Goal: Task Accomplishment & Management: Use online tool/utility

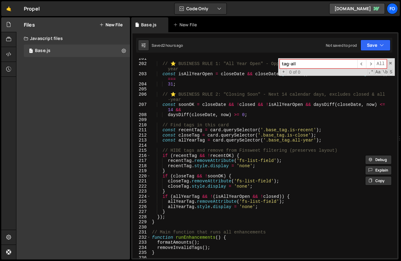
scroll to position [1035, 0]
type input "tag-all"
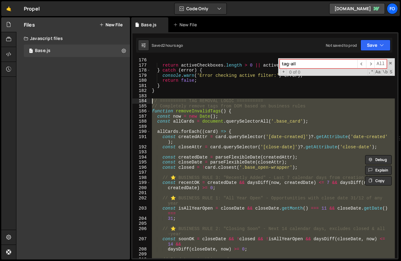
scroll to position [899, 0]
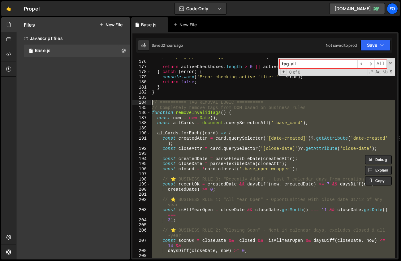
drag, startPoint x: 164, startPoint y: 221, endPoint x: 150, endPoint y: 103, distance: 119.5
click at [150, 103] on div "} 175 176 177 178 179 180 181 182 183 184 185 186 187 188 189 190 191 192 193 1…" at bounding box center [265, 158] width 265 height 200
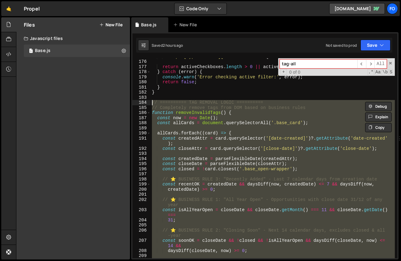
click at [212, 107] on div "` input[type="radio"][fs-list-field=" ${ fieldName } "]:checked ` ) ; return ac…" at bounding box center [273, 158] width 244 height 200
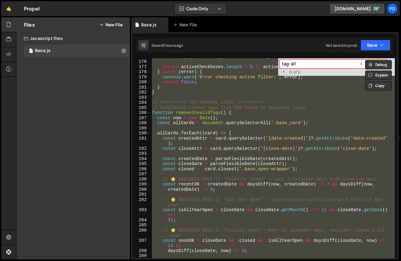
click at [273, 125] on div "` input[type="radio"][fs-list-field=" ${ fieldName } "]:checked ` ) ; return ac…" at bounding box center [273, 158] width 244 height 200
click at [219, 139] on div "` input[type="radio"][fs-list-field=" ${ fieldName } "]:checked ` ) ; return ac…" at bounding box center [273, 158] width 244 height 200
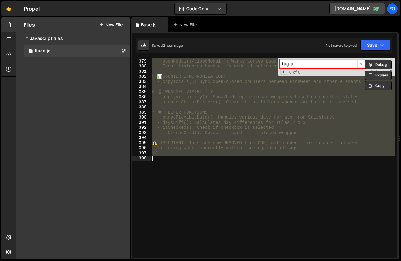
paste textarea
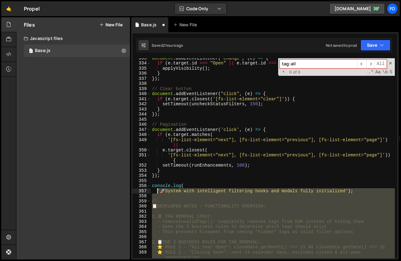
scroll to position [1734, 0]
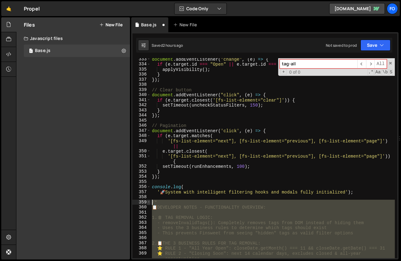
drag, startPoint x: 191, startPoint y: 164, endPoint x: 149, endPoint y: 204, distance: 57.2
click at [149, 204] on div "*/ 333 334 335 336 337 338 339 340 341 342 343 344 345 346 347 348 349 350 351 …" at bounding box center [265, 158] width 265 height 200
type textarea "/* 📋 DEVELOPER NOTES - FUNCTIONALITY OVERVIEW:"
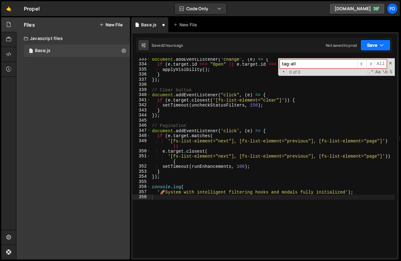
click at [381, 44] on icon "button" at bounding box center [382, 45] width 4 height 6
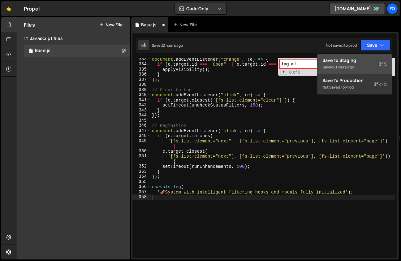
click at [352, 69] on div "2 hours ago" at bounding box center [344, 66] width 21 height 5
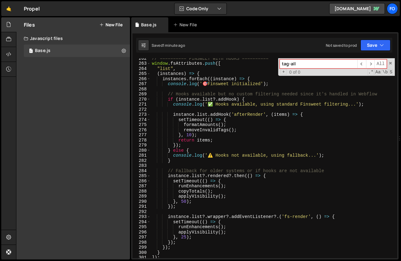
scroll to position [1362, 0]
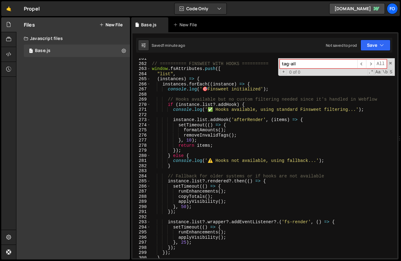
click at [300, 64] on input "tag-all" at bounding box center [319, 63] width 78 height 9
drag, startPoint x: 300, startPoint y: 64, endPoint x: 236, endPoint y: 64, distance: 64.7
click at [236, 64] on div "// ========== FINSWEET WITH HOOKS ========== window . fsAttributes . push ([ "l…" at bounding box center [273, 158] width 244 height 200
type input "i"
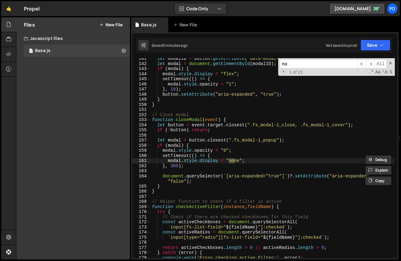
scroll to position [718, 0]
type input "none"
click at [363, 64] on span "​" at bounding box center [362, 63] width 9 height 9
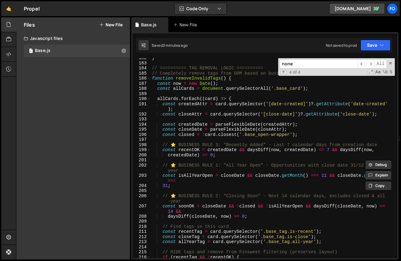
scroll to position [930, 0]
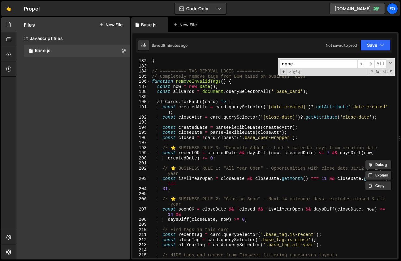
click at [149, 131] on div "195" at bounding box center [142, 132] width 18 height 5
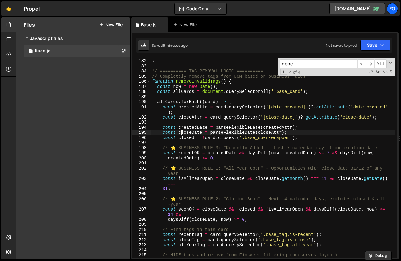
click at [182, 130] on div "} } // ========== TAG REMOVAL LOGIC ========== // Completely remove tags from D…" at bounding box center [273, 158] width 244 height 210
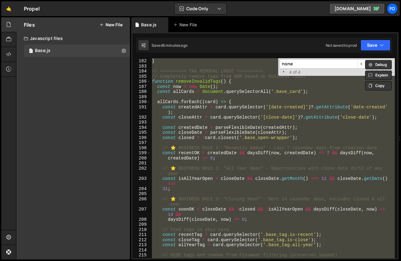
paste textarea "*/"
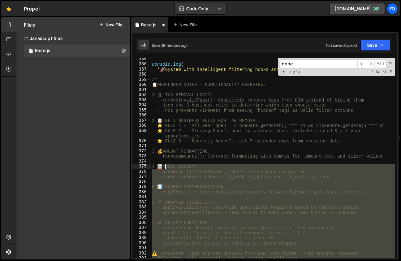
scroll to position [1857, 0]
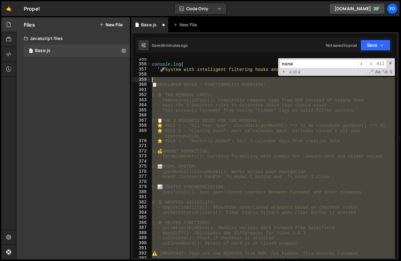
drag, startPoint x: 163, startPoint y: 229, endPoint x: 151, endPoint y: 82, distance: 147.6
click at [151, 82] on div "*/ 355 356 357 358 359 360 361 362 363 364 365 366 367 368 369 370 371 372 373 …" at bounding box center [265, 158] width 265 height 200
type textarea "/* 📋 DEVELOPER NOTES - FUNCTIONALITY OVERVIEW:"
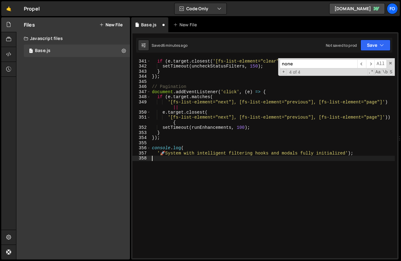
scroll to position [1773, 0]
click at [371, 43] on button "Save" at bounding box center [376, 45] width 30 height 11
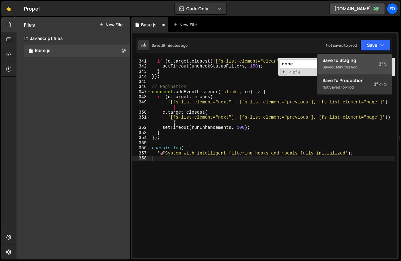
click at [359, 61] on div "Save to Staging S" at bounding box center [355, 60] width 64 height 6
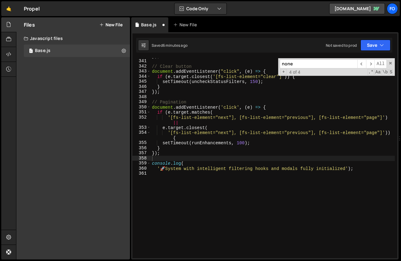
scroll to position [1768, 0]
click at [363, 63] on span "​" at bounding box center [362, 63] width 9 height 9
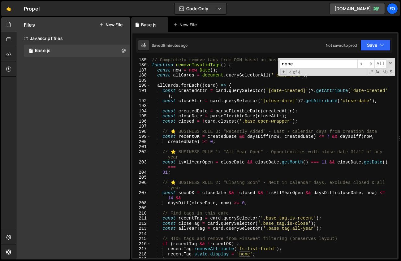
scroll to position [946, 0]
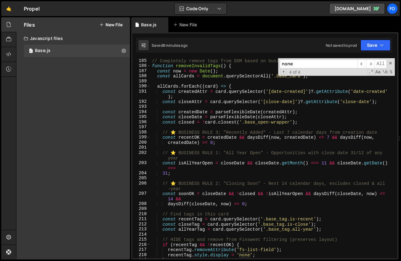
click at [249, 133] on div "// Completely remove tags from DOM based on business rules function removeInval…" at bounding box center [273, 163] width 244 height 210
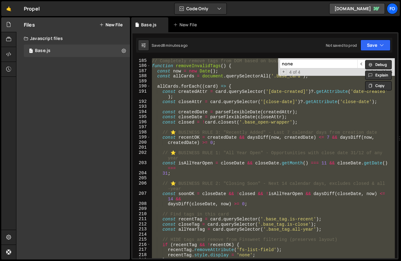
paste textarea "console.log('System initialized');"
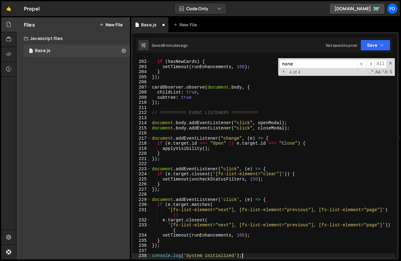
scroll to position [1032, 0]
click at [374, 43] on button "Save" at bounding box center [376, 45] width 30 height 11
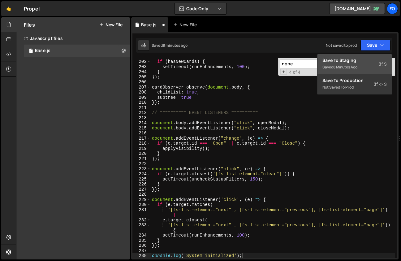
click at [353, 63] on div "Save to Staging S" at bounding box center [355, 60] width 64 height 6
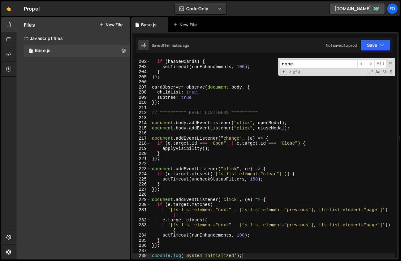
type textarea "document.body.addEventListener("click", closeModal);"
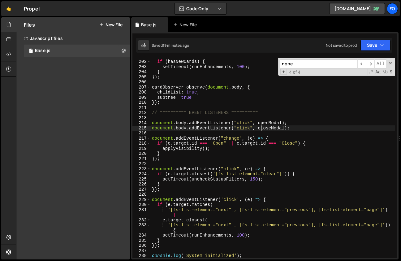
click at [261, 126] on div "if ( hasNewCards ) { setTimeout ( runEnhancements , 100 ) ; } }) ; cardObserver…" at bounding box center [273, 159] width 244 height 210
paste input "tag-recent"
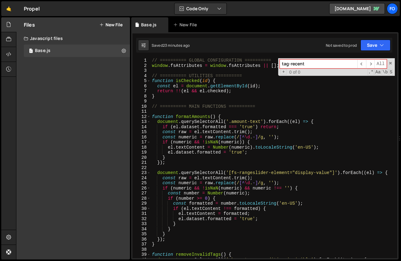
scroll to position [0, 0]
drag, startPoint x: 310, startPoint y: 66, endPoint x: 248, endPoint y: 64, distance: 62.0
click at [248, 64] on div "// ========== GLOBAL CONFIGURATION ========== window . fsAttributes = window . …" at bounding box center [273, 158] width 244 height 200
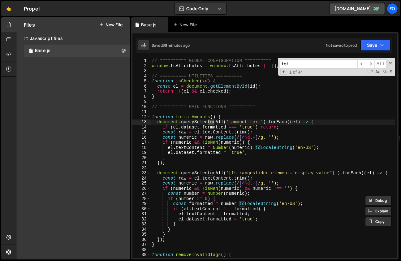
scroll to position [130, 0]
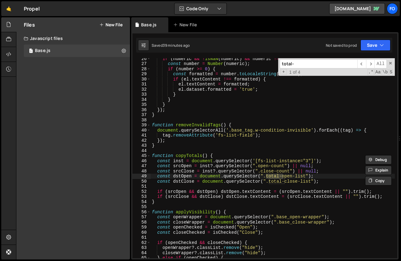
type input "total-"
type textarea "const dstOpen = document.querySelector(".total-open-list");"
click at [182, 176] on div "if ( numeric && ! isNaN ( numeric ) && numeric !== '' ) { const number = Number…" at bounding box center [273, 161] width 244 height 210
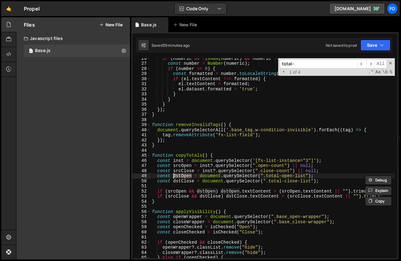
click at [298, 185] on div "if ( numeric && ! isNaN ( numeric ) && numeric !== '' ) { const number = Number…" at bounding box center [273, 161] width 244 height 210
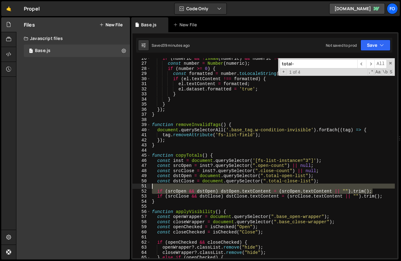
drag, startPoint x: 379, startPoint y: 189, endPoint x: 378, endPoint y: 186, distance: 3.4
click at [378, 186] on div "if ( numeric && ! isNaN ( numeric ) && numeric !== '' ) { const number = Number…" at bounding box center [273, 161] width 244 height 210
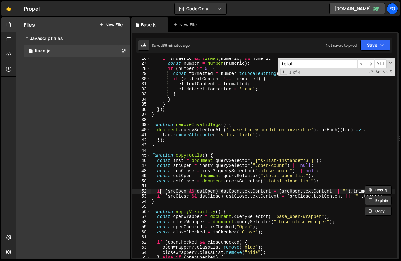
click at [160, 191] on div "if ( numeric && ! isNaN ( numeric ) && numeric !== '' ) { const number = Number…" at bounding box center [273, 161] width 244 height 210
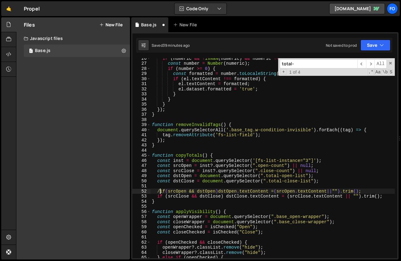
scroll to position [0, 1]
click at [158, 175] on div "if ( numeric && ! isNaN ( numeric ) && numeric !== '' ) { const number = Number…" at bounding box center [273, 161] width 244 height 210
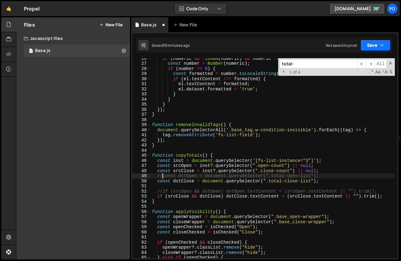
click at [375, 47] on button "Save" at bounding box center [376, 45] width 30 height 11
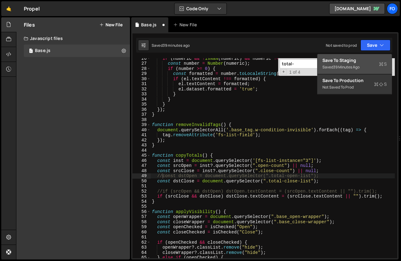
click at [360, 71] on button "Save to Staging S Saved 39 minutes ago" at bounding box center [355, 64] width 74 height 20
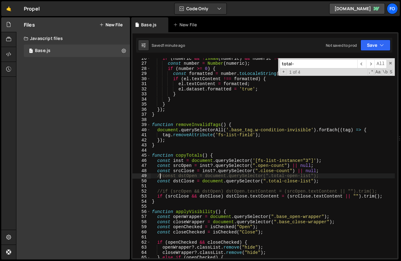
click at [161, 177] on div "if ( numeric && ! isNaN ( numeric ) && numeric !== '' ) { const number = Number…" at bounding box center [273, 161] width 244 height 210
click at [163, 191] on div "if ( numeric && ! isNaN ( numeric ) && numeric !== '' ) { const number = Number…" at bounding box center [273, 161] width 244 height 210
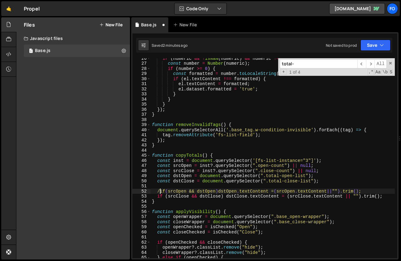
type textarea "if (srcOpen && dstOpen) dstOpen.textContent = (srcOpen.textContent || "").trim(…"
click at [382, 48] on icon "button" at bounding box center [382, 45] width 4 height 6
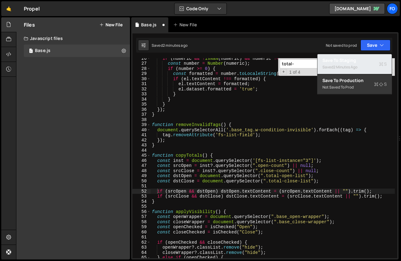
click at [358, 68] on div "2 minutes ago" at bounding box center [346, 66] width 24 height 5
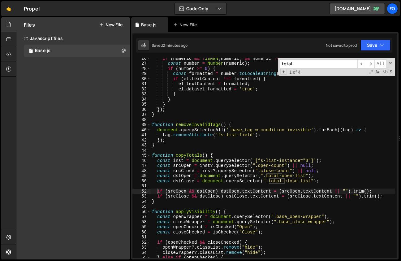
drag, startPoint x: 301, startPoint y: 66, endPoint x: 261, endPoint y: 64, distance: 40.3
click at [261, 65] on div "if ( numeric && ! isNaN ( numeric ) && numeric !== '' ) { const number = Number…" at bounding box center [273, 158] width 244 height 200
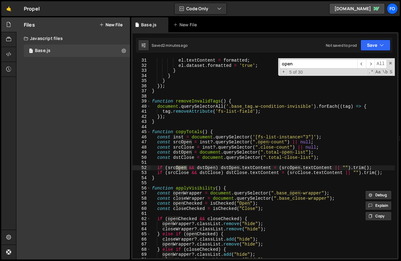
scroll to position [154, 0]
click at [363, 63] on span "​" at bounding box center [362, 63] width 9 height 9
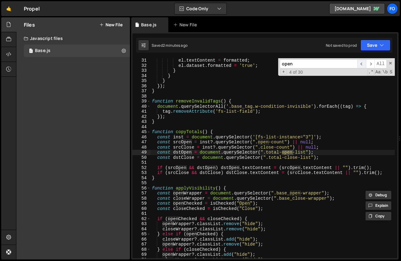
click at [363, 63] on span "​" at bounding box center [362, 63] width 9 height 9
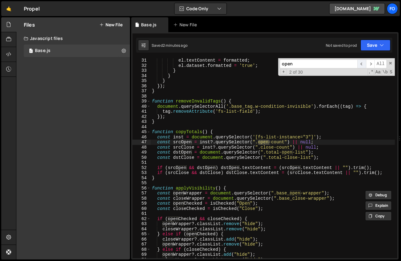
click at [363, 63] on span "​" at bounding box center [362, 63] width 9 height 9
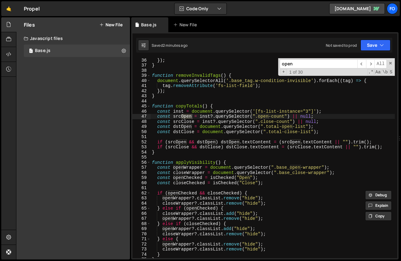
scroll to position [179, 0]
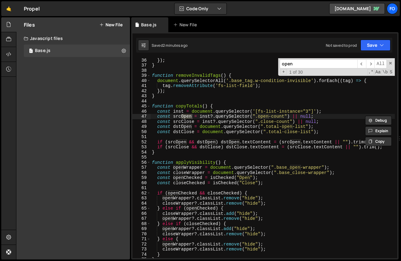
drag, startPoint x: 297, startPoint y: 65, endPoint x: 273, endPoint y: 64, distance: 24.2
click at [273, 64] on div "}) ; } function removeInvalidTags ( ) { document . querySelectorAll ( '.base_ta…" at bounding box center [273, 158] width 244 height 200
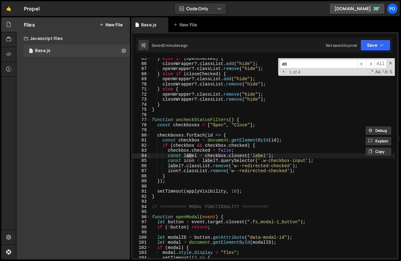
scroll to position [329, 0]
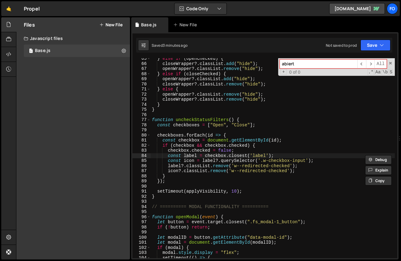
type input "abiert"
drag, startPoint x: 299, startPoint y: 63, endPoint x: 255, endPoint y: 61, distance: 44.0
click at [255, 61] on div "} else if ( openChecked ) { closeWrapper ?. classList . add ( "hide" ) ; openWr…" at bounding box center [273, 158] width 244 height 200
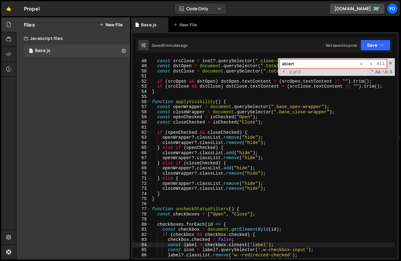
scroll to position [240, 0]
type textarea "const openChecked = isChecked("Open");"
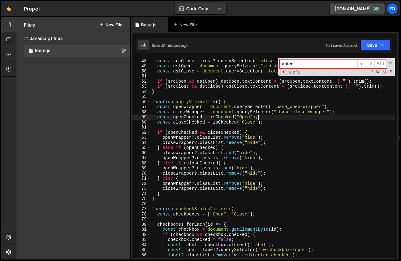
click at [265, 118] on div "const srcOpen = inst ?. querySelector ( ".open-count" ) || null ; const srcClos…" at bounding box center [273, 158] width 244 height 210
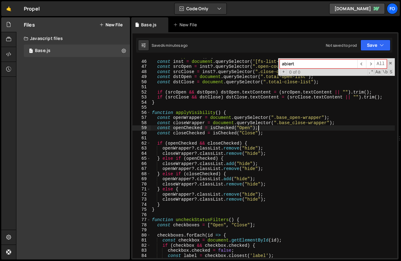
scroll to position [236, 0]
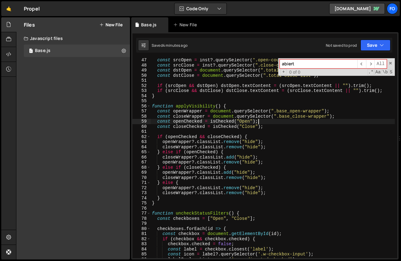
click at [230, 103] on div "const srcOpen = inst ?. querySelector ( ".open-count" ) || null ; const srcClos…" at bounding box center [273, 163] width 244 height 210
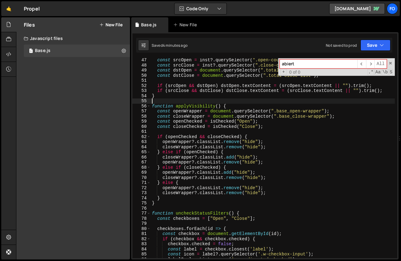
scroll to position [0, 0]
click at [230, 107] on div "const srcOpen = inst ?. querySelector ( ".open-count" ) || null ; const srcClos…" at bounding box center [273, 163] width 244 height 210
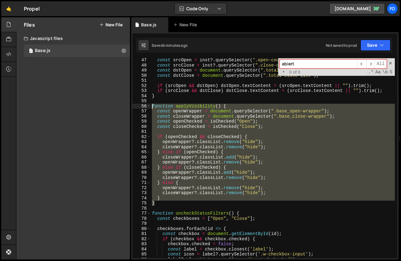
drag, startPoint x: 160, startPoint y: 203, endPoint x: 152, endPoint y: 105, distance: 98.8
click at [152, 105] on div "const srcOpen = inst ?. querySelector ( ".open-count" ) || null ; const srcClos…" at bounding box center [273, 163] width 244 height 210
click at [248, 156] on div "const srcOpen = inst ?. querySelector ( ".open-count" ) || null ; const srcClos…" at bounding box center [273, 158] width 244 height 200
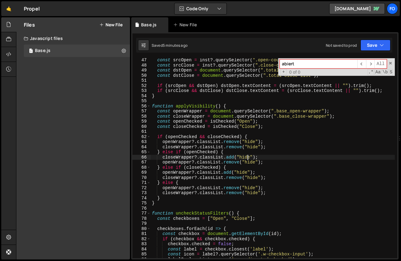
click at [288, 163] on div "const srcOpen = inst ?. querySelector ( ".open-count" ) || null ; const srcClos…" at bounding box center [273, 163] width 244 height 210
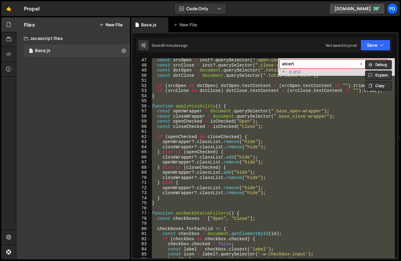
paste textarea
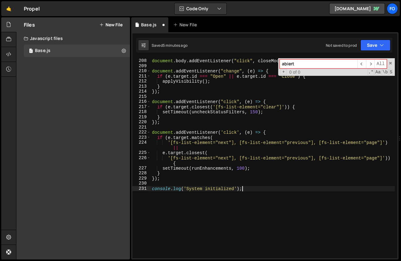
scroll to position [1094, 0]
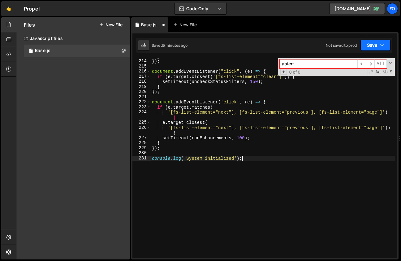
click at [370, 48] on button "Save" at bounding box center [376, 45] width 30 height 11
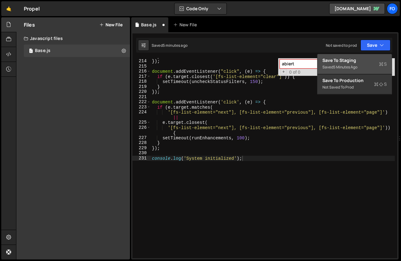
click at [354, 63] on div "Save to Staging S" at bounding box center [355, 60] width 64 height 6
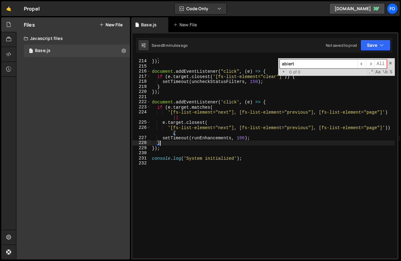
click at [269, 142] on div "} }) ; document . addEventListener ( "click" , ( e ) => { if ( e . target . clo…" at bounding box center [273, 159] width 244 height 210
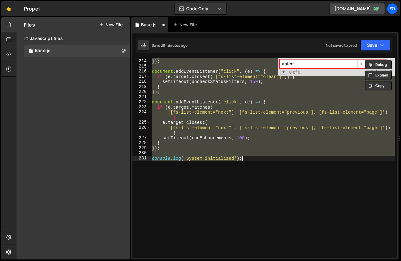
type textarea "console.log('System initialized');"
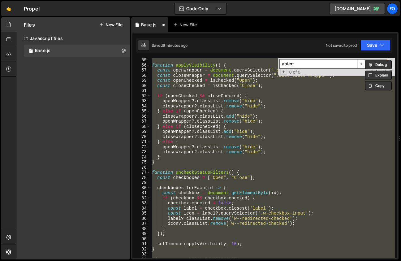
scroll to position [275, 0]
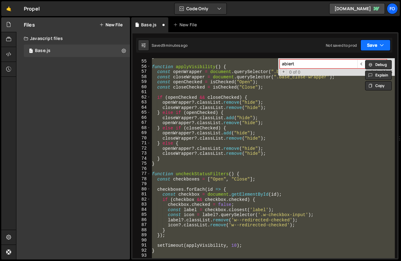
click at [373, 46] on button "Save" at bounding box center [376, 45] width 30 height 11
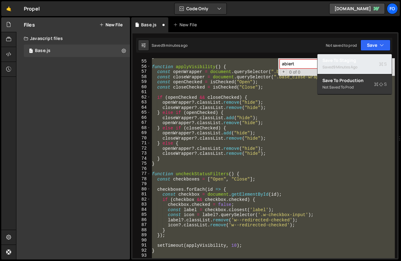
click at [349, 65] on div "9 minutes ago" at bounding box center [346, 66] width 24 height 5
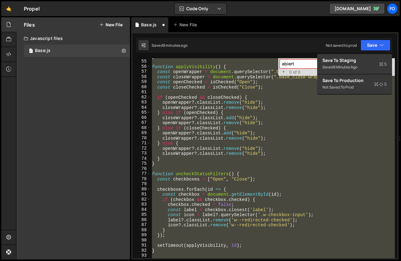
scroll to position [1132, 0]
